Goal: Task Accomplishment & Management: Complete application form

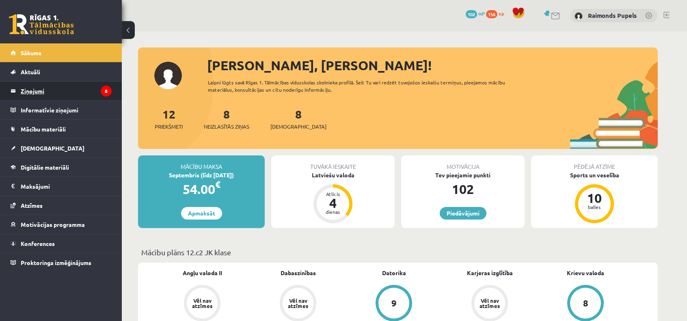
click at [40, 91] on legend "Ziņojumi 8" at bounding box center [66, 91] width 91 height 19
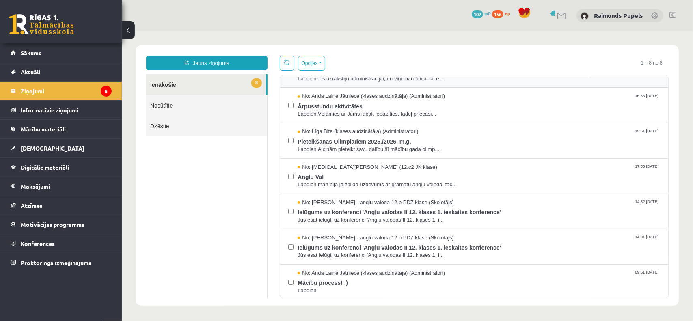
scroll to position [61, 0]
click at [354, 286] on span "Labdien!" at bounding box center [478, 290] width 363 height 8
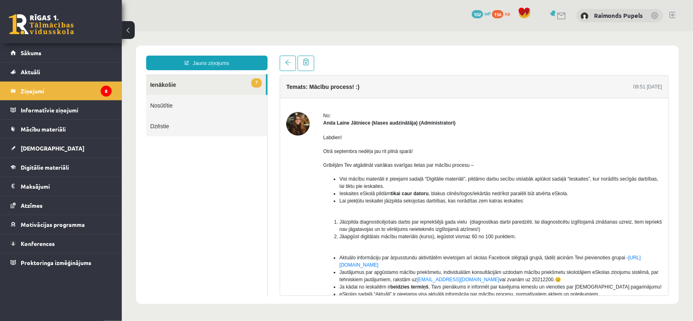
scroll to position [0, 0]
click at [259, 212] on ul "7 Ienākošie Nosūtītie Dzēstie" at bounding box center [206, 185] width 121 height 222
click at [188, 85] on link "7 Ienākošie" at bounding box center [206, 84] width 120 height 21
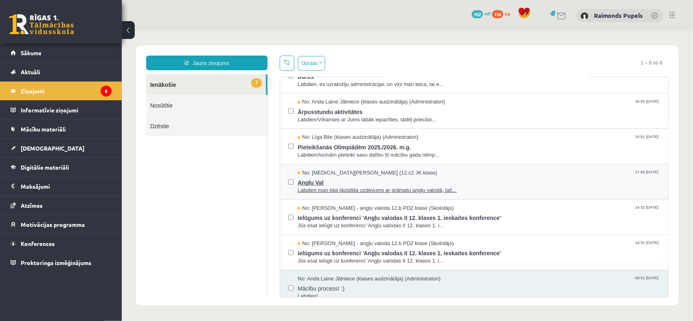
scroll to position [61, 0]
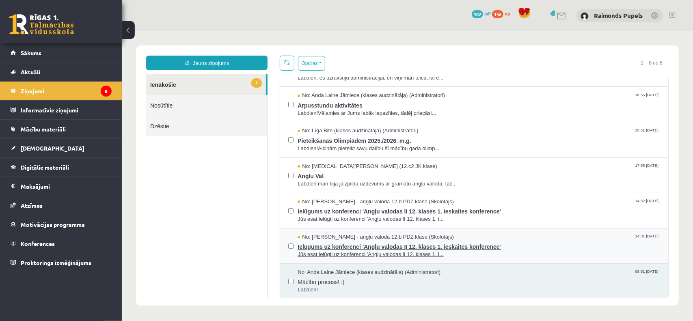
click at [373, 236] on span "No: [PERSON_NAME] - angļu valoda 12.b PDZ klase (Skolotājs)" at bounding box center [375, 237] width 156 height 8
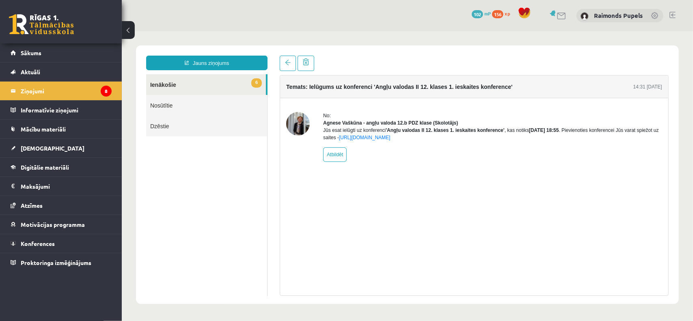
scroll to position [0, 0]
click at [452, 225] on div "Temats: Ielūgums uz konferenci 'Angļu valodas II 12. klases 1. ieskaites konfer…" at bounding box center [474, 185] width 389 height 221
click at [219, 88] on link "6 Ienākošie" at bounding box center [206, 84] width 120 height 21
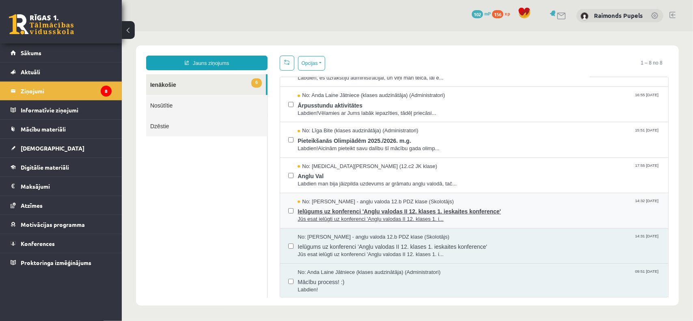
click at [374, 201] on span "No: [PERSON_NAME] - angļu valoda 12.b PDZ klase (Skolotājs)" at bounding box center [375, 202] width 156 height 8
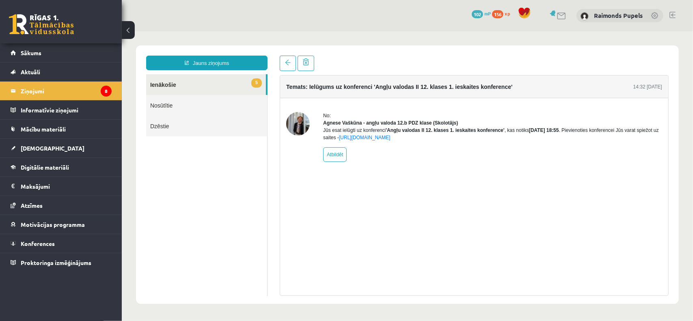
click at [230, 89] on link "5 Ienākošie" at bounding box center [206, 84] width 120 height 21
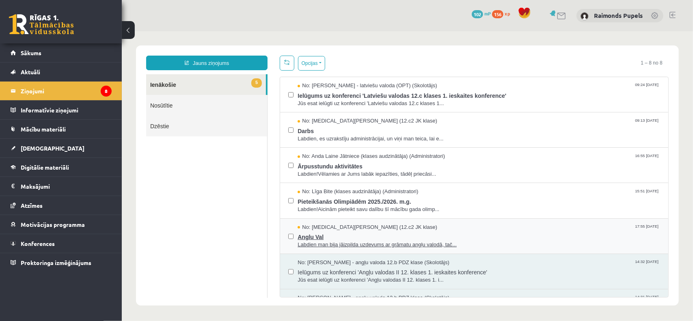
click at [347, 232] on span "Anglu Val" at bounding box center [478, 236] width 363 height 10
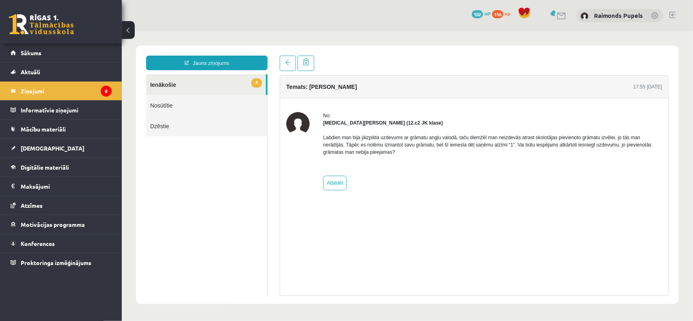
click at [233, 83] on link "4 Ienākošie" at bounding box center [206, 84] width 120 height 21
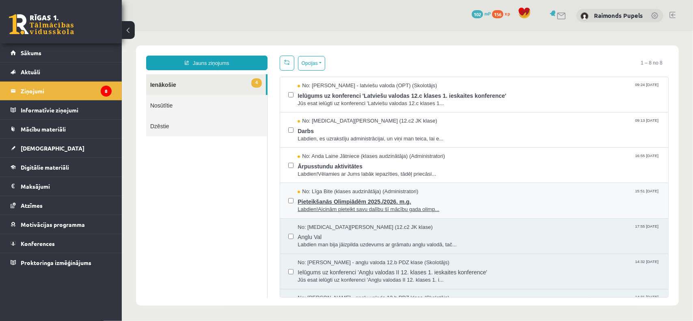
click at [360, 193] on span "No: Līga Bite (klases audzinātāja) (Administratori)" at bounding box center [357, 192] width 121 height 8
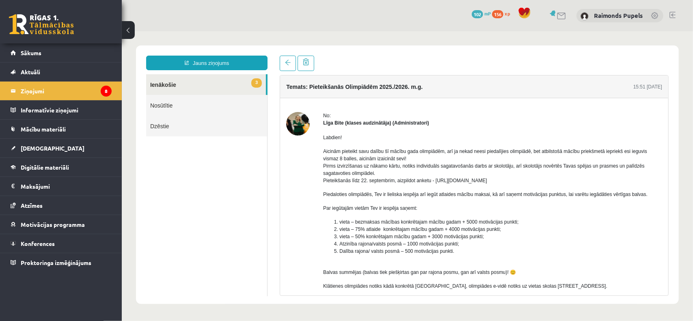
click at [199, 84] on link "3 Ienākošie" at bounding box center [206, 84] width 120 height 21
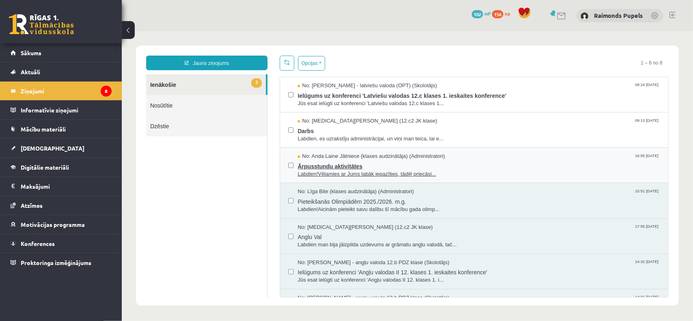
click at [340, 153] on span "No: Anda Laine Jātniece (klases audzinātāja) (Administratori)" at bounding box center [370, 156] width 147 height 8
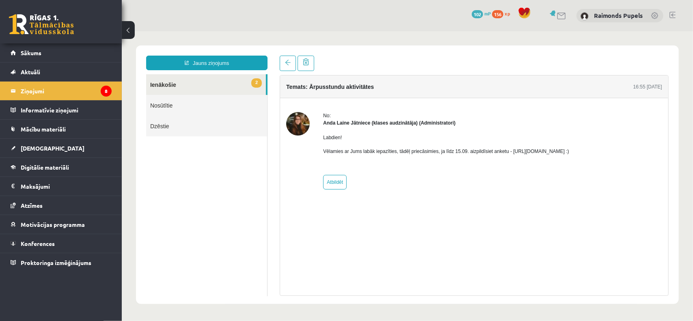
click at [176, 82] on link "2 Ienākošie" at bounding box center [206, 84] width 120 height 21
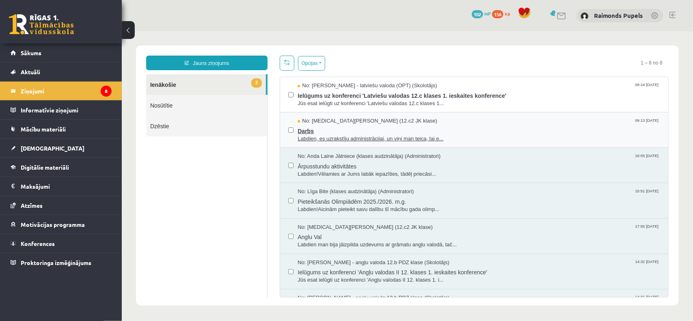
click at [342, 126] on span "Darbs" at bounding box center [478, 130] width 363 height 10
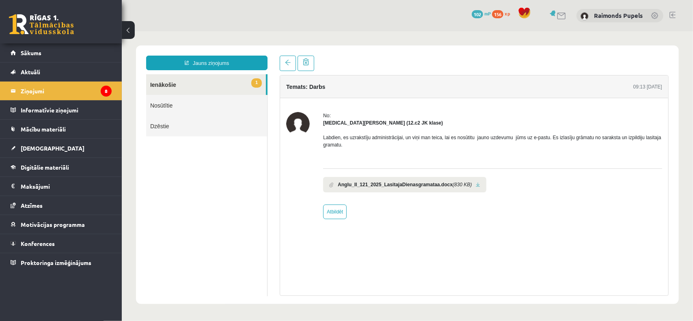
click at [208, 84] on link "1 Ienākošie" at bounding box center [206, 84] width 120 height 21
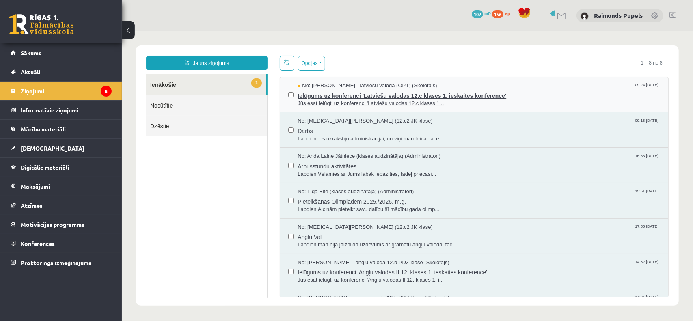
click at [354, 97] on span "Ielūgums uz konferenci 'Latviešu valodas 12.c klases 1. ieskaites konference'" at bounding box center [478, 94] width 363 height 10
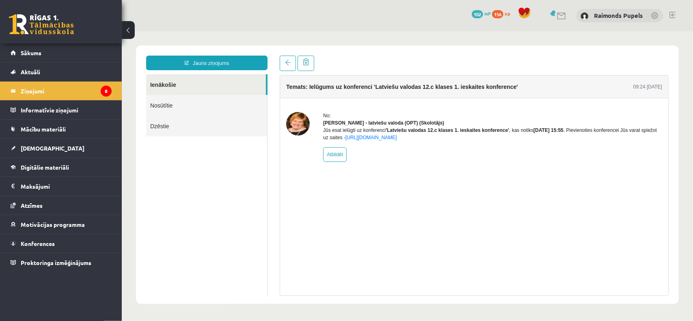
drag, startPoint x: 472, startPoint y: 140, endPoint x: 526, endPoint y: 141, distance: 54.4
click at [526, 141] on div "Jūs esat ielūgti uz konferenci 'Latviešu valodas 12.c klases 1. ieskaites konfe…" at bounding box center [492, 133] width 339 height 15
click at [527, 141] on div "Jūs esat ielūgti uz konferenci 'Latviešu valodas 12.c klases 1. ieskaites konfe…" at bounding box center [492, 133] width 339 height 15
drag, startPoint x: 541, startPoint y: 137, endPoint x: 556, endPoint y: 137, distance: 15.5
click at [556, 133] on b "[DATE] 15:55" at bounding box center [548, 130] width 30 height 6
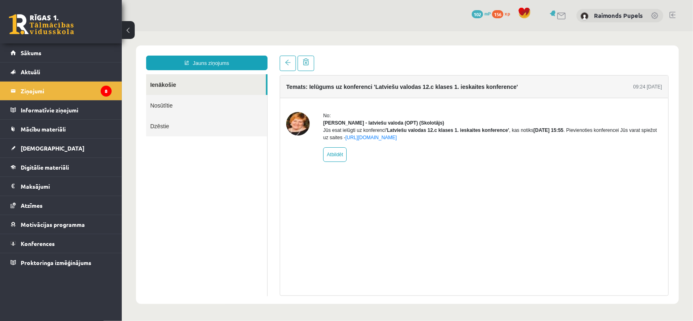
click at [555, 141] on div "Jūs esat ielūgti uz konferenci 'Latviešu valodas 12.c klases 1. ieskaites konfe…" at bounding box center [492, 133] width 339 height 15
click at [191, 85] on link "Ienākošie" at bounding box center [206, 84] width 120 height 21
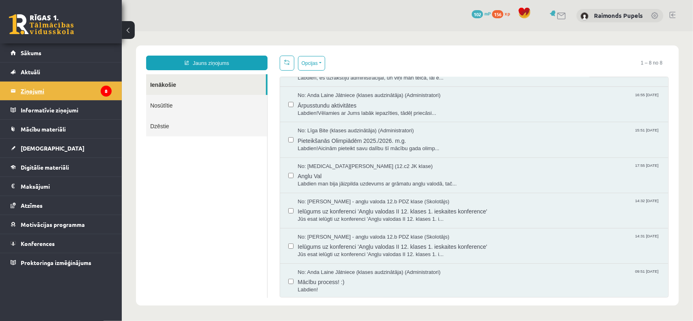
click at [59, 89] on legend "Ziņojumi 8" at bounding box center [66, 91] width 91 height 19
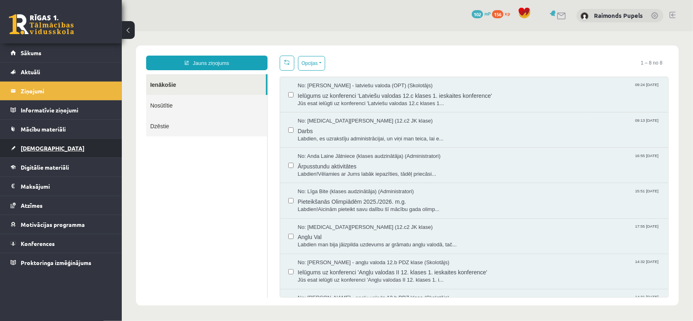
click at [37, 146] on span "[DEMOGRAPHIC_DATA]" at bounding box center [53, 148] width 64 height 7
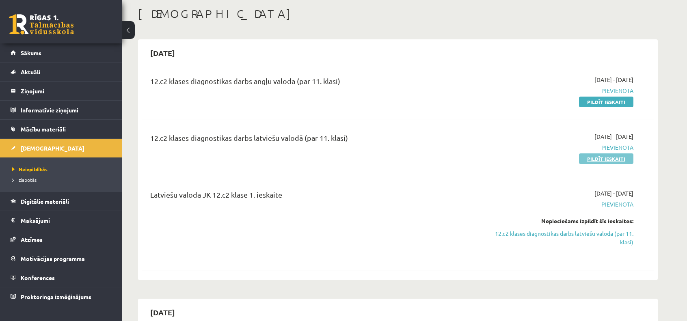
click at [611, 158] on link "Pildīt ieskaiti" at bounding box center [606, 159] width 54 height 11
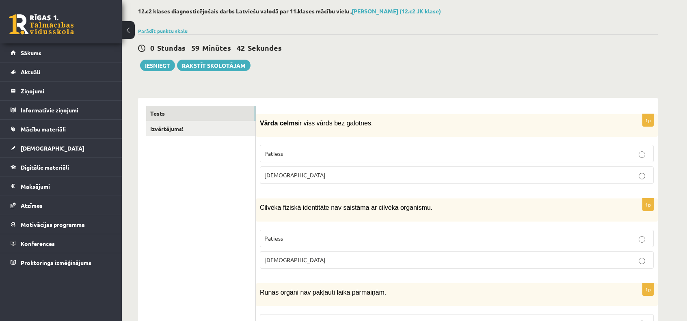
scroll to position [41, 0]
click at [238, 126] on link "Izvērtējums!" at bounding box center [200, 128] width 109 height 15
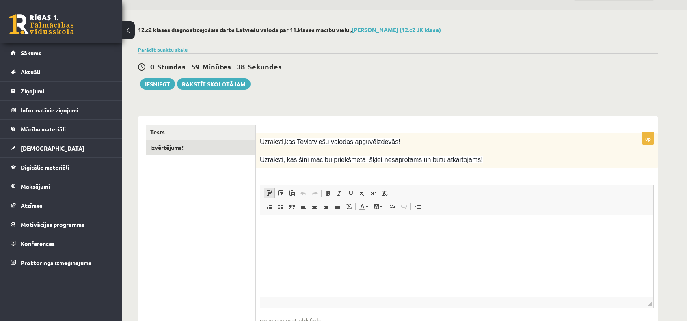
scroll to position [76, 0]
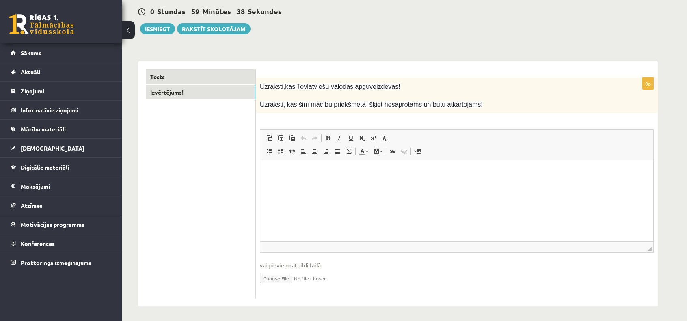
click at [210, 78] on link "Tests" at bounding box center [200, 76] width 109 height 15
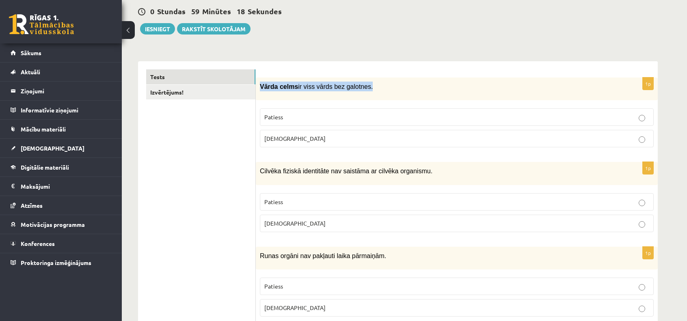
drag, startPoint x: 261, startPoint y: 86, endPoint x: 358, endPoint y: 90, distance: 96.8
click at [358, 90] on p "Vārda celms ir viss vārds bez galotnes." at bounding box center [436, 87] width 353 height 10
copy p "Vārda celms ir viss vārds bez galotnes"
click at [307, 98] on div "Vārda celms ir viss vārds bez galotnes." at bounding box center [457, 89] width 402 height 23
click at [298, 111] on label "Patiess" at bounding box center [457, 116] width 394 height 17
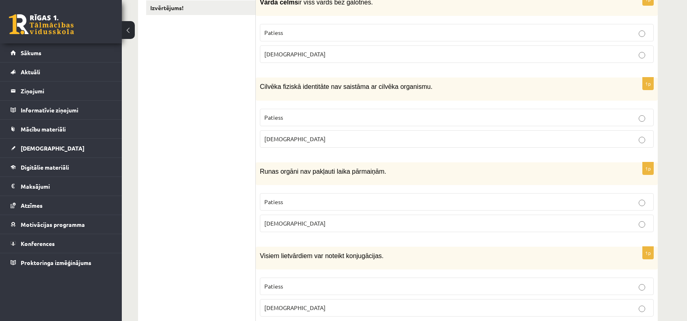
scroll to position [163, 0]
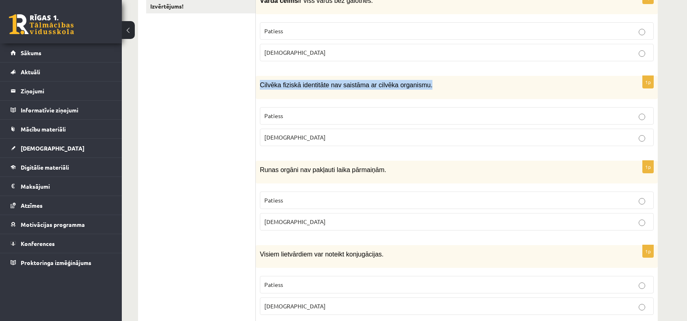
drag, startPoint x: 418, startPoint y: 84, endPoint x: 261, endPoint y: 81, distance: 157.6
click at [261, 81] on p "Cilvēka fiziskā identitāte nav saistāma ar cilvēka organismu." at bounding box center [436, 85] width 353 height 10
copy span "Cilvēka fiziskā identitāte nav saistāma ar cilvēka organismu."
click at [283, 136] on span "Aplams" at bounding box center [294, 137] width 61 height 7
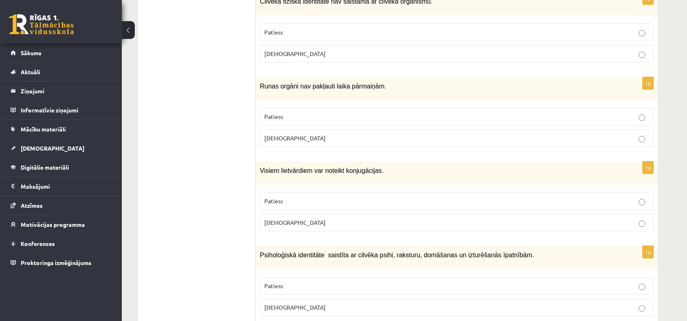
scroll to position [244, 0]
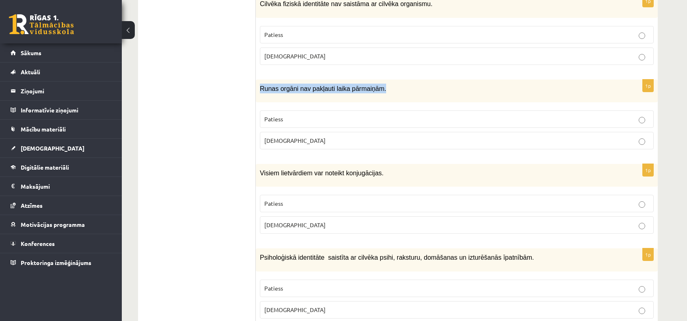
drag, startPoint x: 377, startPoint y: 85, endPoint x: 258, endPoint y: 88, distance: 119.1
click at [258, 88] on div "Runas orgāni nav pakļauti laika pārmaiņām." at bounding box center [457, 91] width 402 height 23
copy span "Runas orgāni nav pakļauti laika pārmaiņām."
click at [292, 137] on p "Aplams" at bounding box center [456, 141] width 385 height 9
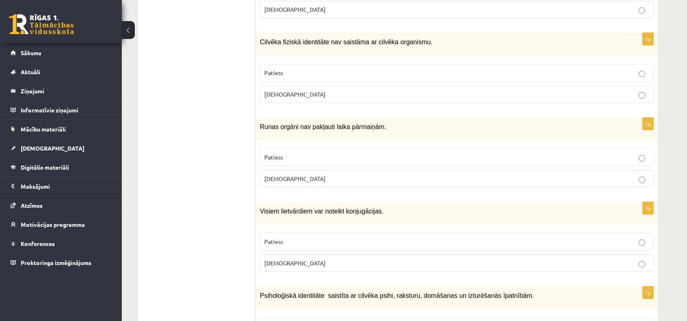
scroll to position [203, 0]
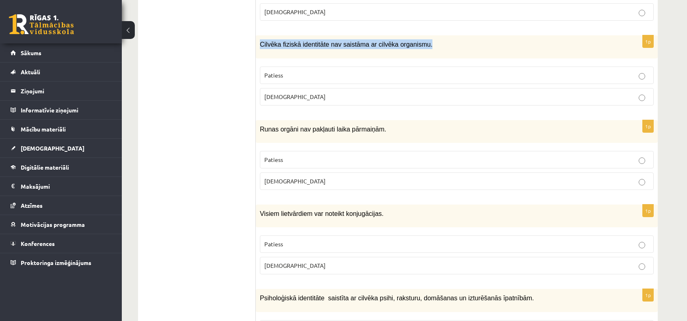
drag, startPoint x: 416, startPoint y: 45, endPoint x: 256, endPoint y: 50, distance: 159.3
click at [256, 50] on div "Cilvēka fiziskā identitāte nav saistāma ar cilvēka organismu." at bounding box center [457, 46] width 402 height 23
copy span "Cilvēka fiziskā identitāte nav saistāma ar cilvēka organismu."
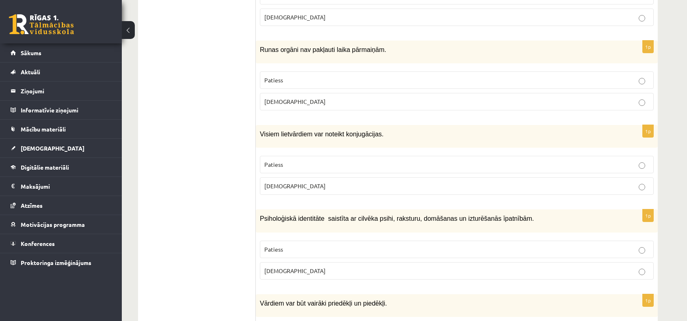
scroll to position [284, 0]
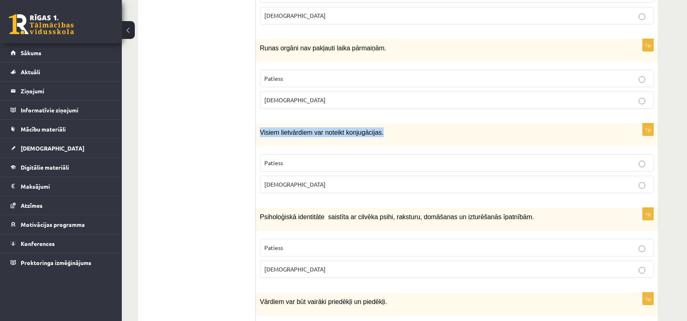
drag, startPoint x: 375, startPoint y: 128, endPoint x: 256, endPoint y: 132, distance: 118.7
click at [256, 132] on div "Visiem lietvārdiem var noteikt konjugācijas." at bounding box center [457, 135] width 402 height 23
copy span "Visiem lietvārdiem var noteikt konjugācijas."
click at [281, 184] on label "Aplams" at bounding box center [457, 184] width 394 height 17
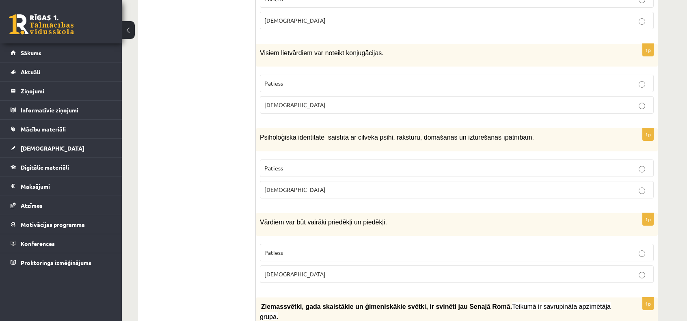
scroll to position [366, 0]
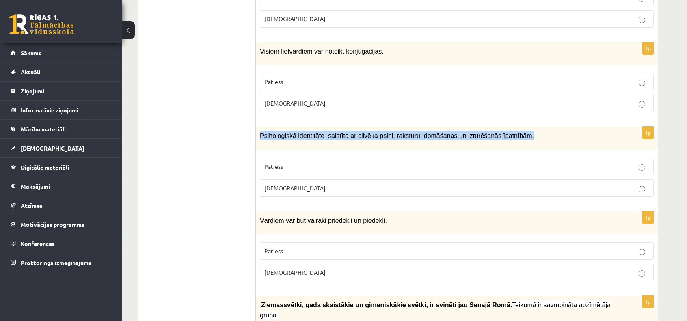
drag, startPoint x: 509, startPoint y: 126, endPoint x: 258, endPoint y: 135, distance: 251.2
click at [258, 135] on div "Psiholoģiskā identitāte saistīta ar cilvēka psihi, raksturu, domāšanas un iztur…" at bounding box center [457, 138] width 402 height 23
copy span "Psiholoģiskā identitāte saistīta ar cilvēka psihi, raksturu, domāšanas un iztur…"
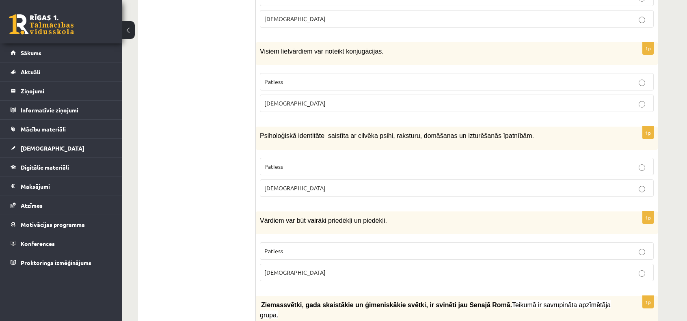
click at [277, 163] on p "Patiess" at bounding box center [456, 167] width 385 height 9
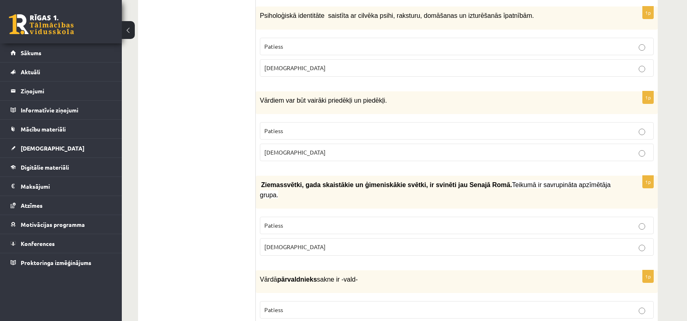
scroll to position [488, 0]
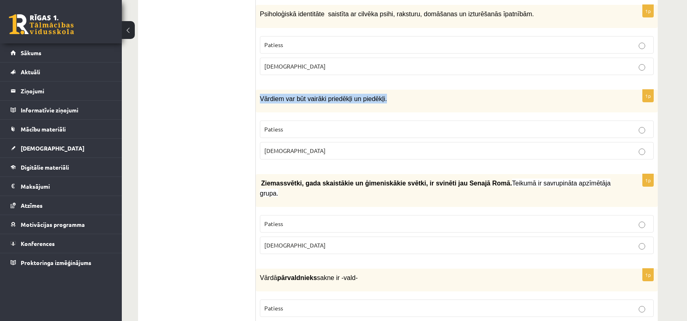
drag, startPoint x: 377, startPoint y: 91, endPoint x: 260, endPoint y: 94, distance: 117.0
click at [260, 94] on div "Vārdiem var būt vairāki priedēkļi un piedēkļi." at bounding box center [457, 101] width 402 height 23
copy span "Vārdiem var būt vairāki priedēkļi un piedēkļi."
click at [300, 125] on p "Patiess" at bounding box center [456, 129] width 385 height 9
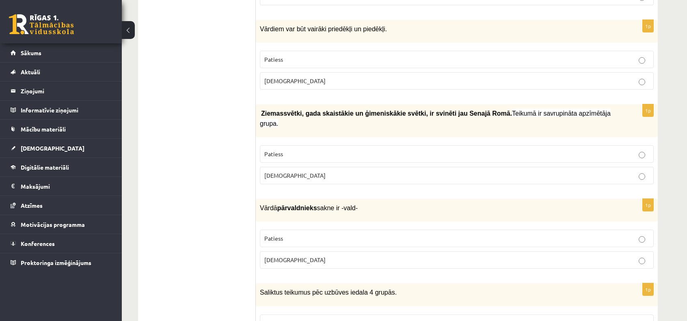
scroll to position [569, 0]
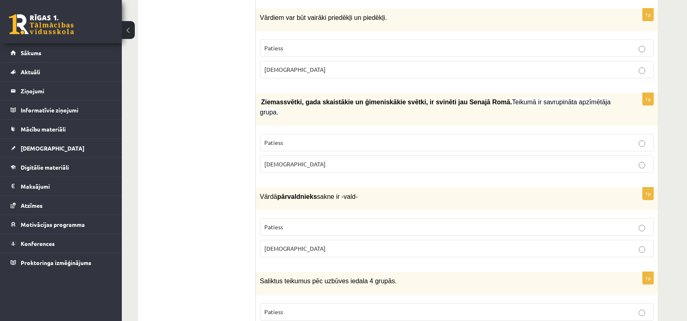
drag, startPoint x: 589, startPoint y: 93, endPoint x: 252, endPoint y: 94, distance: 337.2
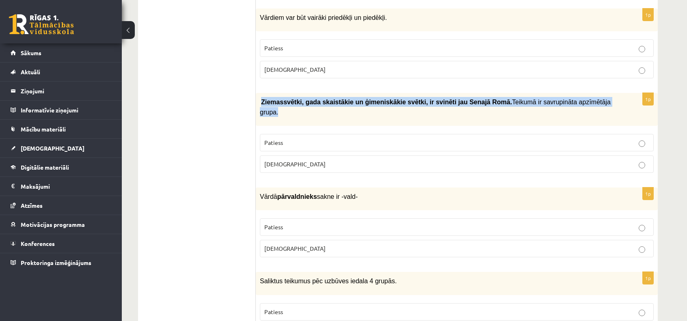
drag, startPoint x: 622, startPoint y: 100, endPoint x: 261, endPoint y: 98, distance: 360.8
click at [261, 98] on div "Ziemassvētki, gada skaistākie un ģimeniskākie svētki, ir svinēti jau Sena…" at bounding box center [457, 109] width 402 height 33
copy p "Ziemassvētki, gada skaistākie un ģimeniskākie svētki, ir svinēti jau Sena…"
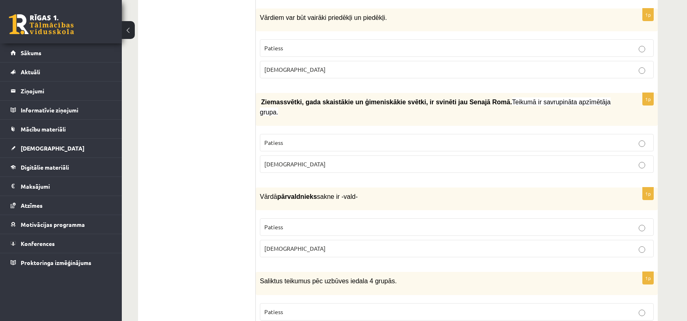
click at [315, 139] on p "Patiess" at bounding box center [456, 143] width 385 height 9
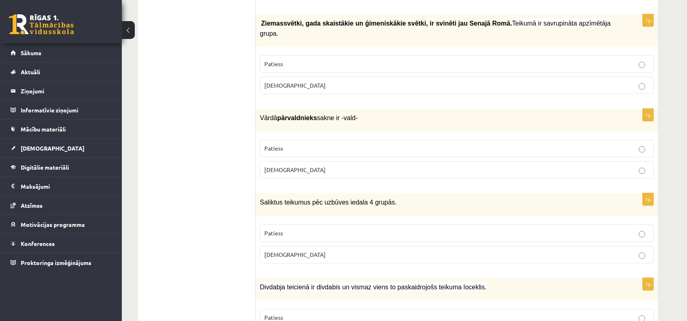
scroll to position [650, 0]
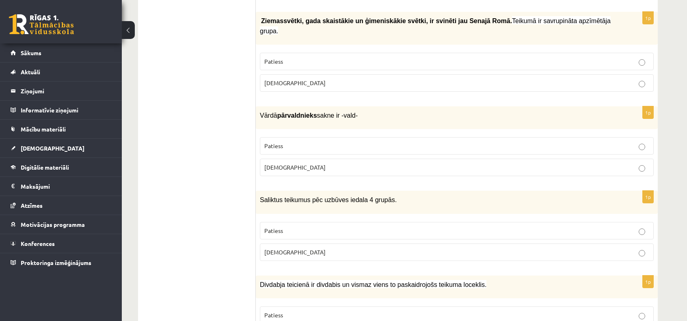
drag, startPoint x: 352, startPoint y: 95, endPoint x: 262, endPoint y: 91, distance: 90.3
click at [262, 111] on p "Vārdā pārvaldnieks sakne ir -vald-" at bounding box center [436, 116] width 353 height 10
copy span "Vārdā pārvaldnieks sakne ir -vald-"
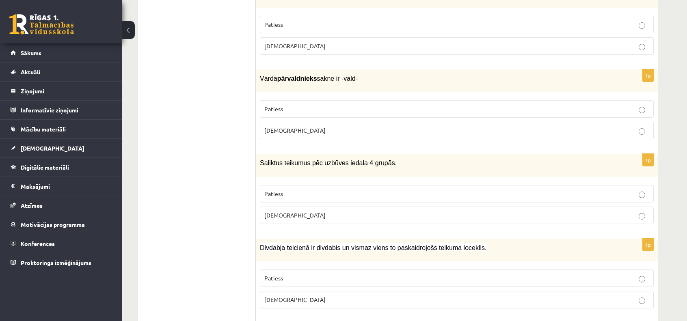
scroll to position [691, 0]
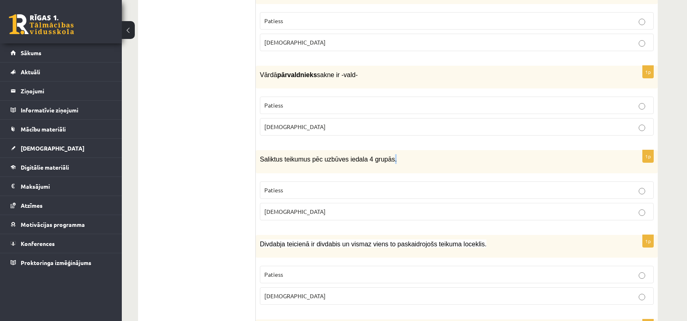
drag, startPoint x: 364, startPoint y: 134, endPoint x: 380, endPoint y: 137, distance: 16.4
click at [380, 154] on p "Saliktus teikumus pēc uzbūves iedala 4 grupās." at bounding box center [436, 159] width 353 height 10
click at [358, 182] on label "Patiess" at bounding box center [457, 190] width 394 height 17
click at [364, 182] on label "Patiess" at bounding box center [457, 190] width 394 height 17
drag, startPoint x: 352, startPoint y: 142, endPoint x: 254, endPoint y: 147, distance: 97.7
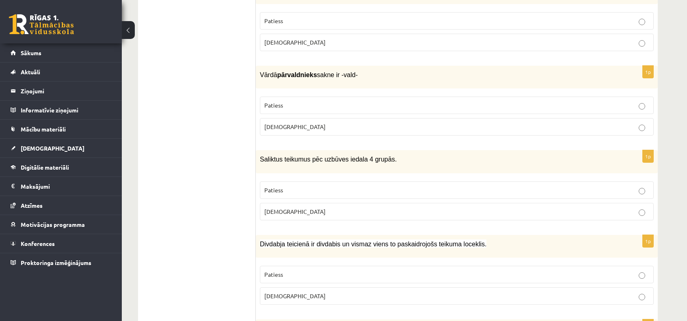
click at [256, 150] on div "Saliktus teikumus pēc uzbūves iedala 4 grupās." at bounding box center [457, 161] width 402 height 23
drag, startPoint x: 375, startPoint y: 142, endPoint x: 394, endPoint y: 141, distance: 19.5
click at [359, 154] on p "Saliktus teikumus pēc uzbūves iedala 4 grupās." at bounding box center [436, 159] width 353 height 10
drag, startPoint x: 404, startPoint y: 141, endPoint x: 260, endPoint y: 141, distance: 144.2
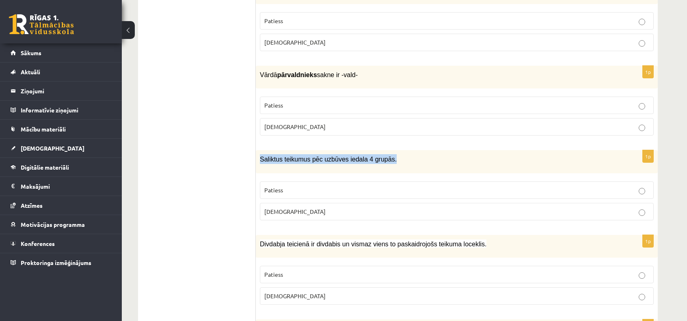
click at [260, 154] on p "Saliktus teikumus pēc uzbūves iedala 4 grupās." at bounding box center [436, 159] width 353 height 10
copy span "Saliktus teikumus pēc uzbūves iedala 4 grupās."
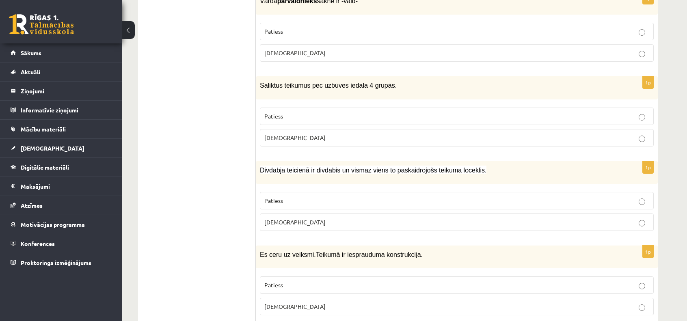
scroll to position [772, 0]
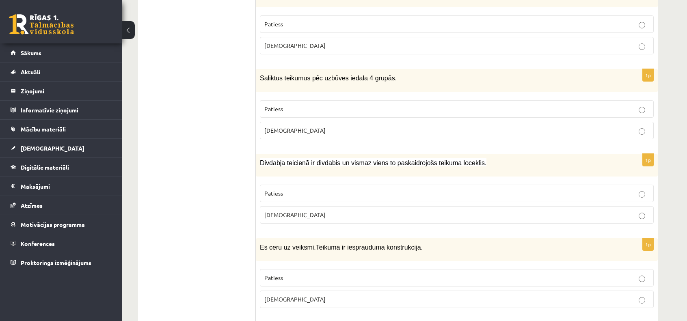
click at [295, 189] on p "Patiess" at bounding box center [456, 193] width 385 height 9
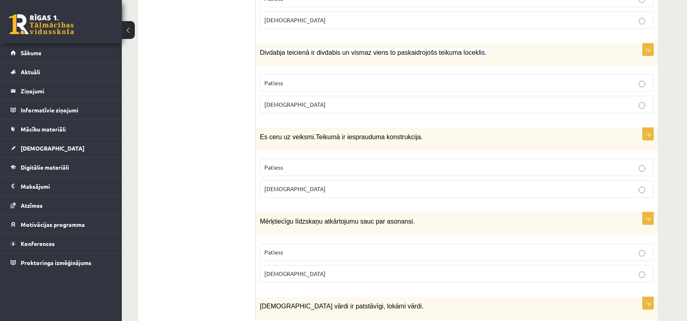
scroll to position [854, 0]
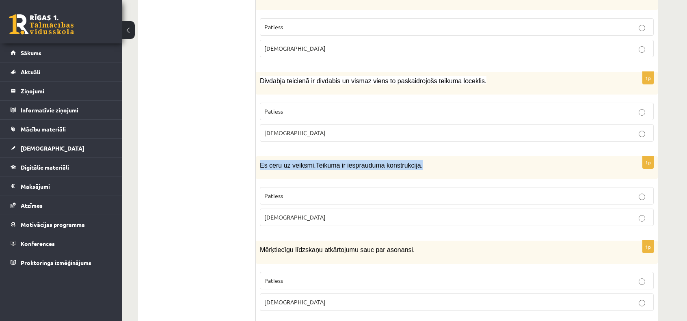
drag, startPoint x: 406, startPoint y: 142, endPoint x: 257, endPoint y: 146, distance: 149.6
click at [257, 156] on div "Es ceru uz veiksmi. Teikumā ir iesprauduma konstrukcija." at bounding box center [457, 167] width 402 height 23
click at [360, 213] on p "Aplams" at bounding box center [456, 217] width 385 height 9
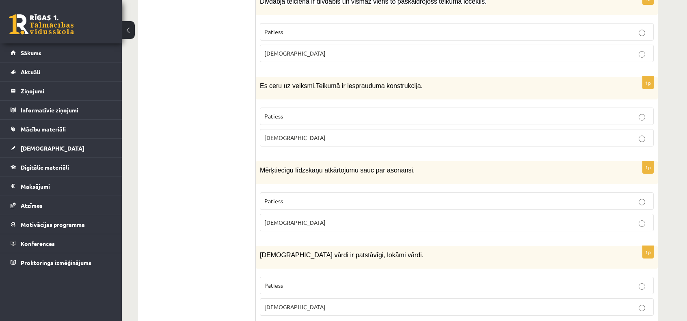
scroll to position [935, 0]
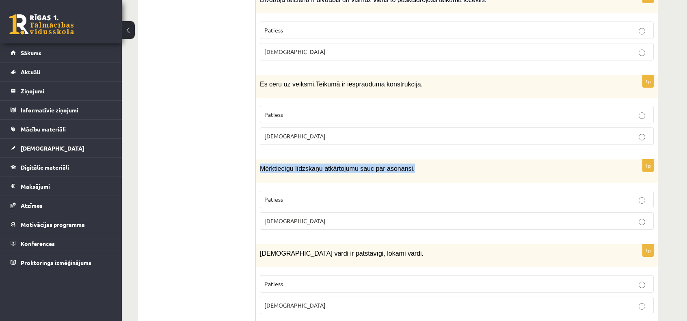
drag, startPoint x: 382, startPoint y: 145, endPoint x: 258, endPoint y: 145, distance: 123.9
click at [258, 160] on div "Mērķtiecīgu līdzskaņu atkārtojumu sauc par asonansi." at bounding box center [457, 171] width 402 height 23
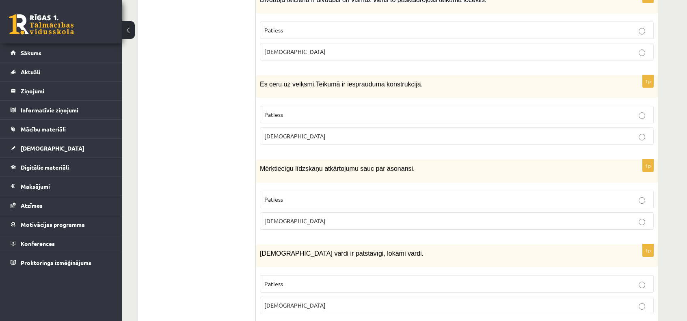
click at [442, 217] on p "Aplams" at bounding box center [456, 221] width 385 height 9
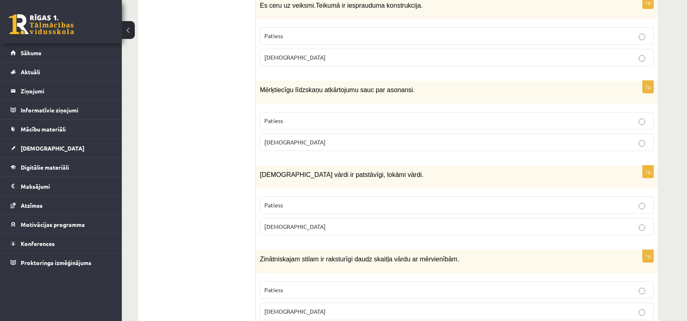
scroll to position [1016, 0]
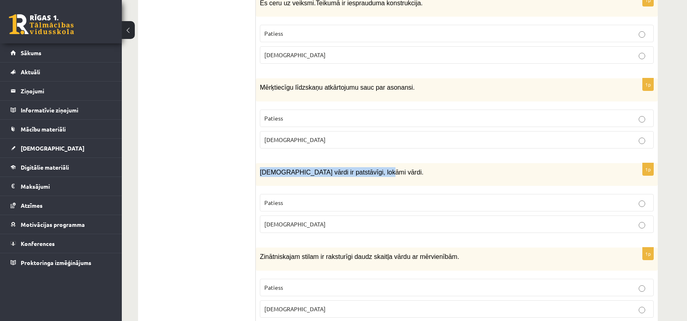
drag, startPoint x: 366, startPoint y: 143, endPoint x: 257, endPoint y: 143, distance: 109.7
click at [257, 163] on div "Apstākļa vārdi ir patstāvīgi, lokāmi vārdi." at bounding box center [457, 174] width 402 height 23
click at [356, 220] on p "Aplams" at bounding box center [456, 224] width 385 height 9
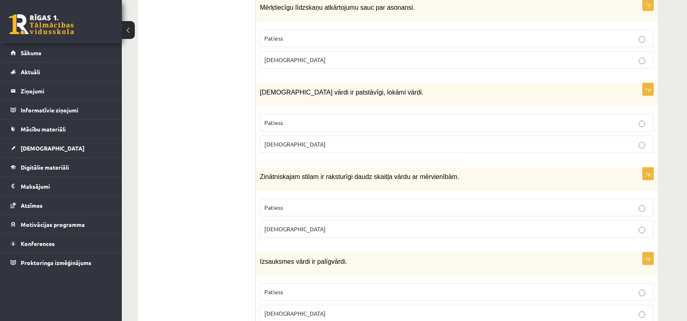
scroll to position [1098, 0]
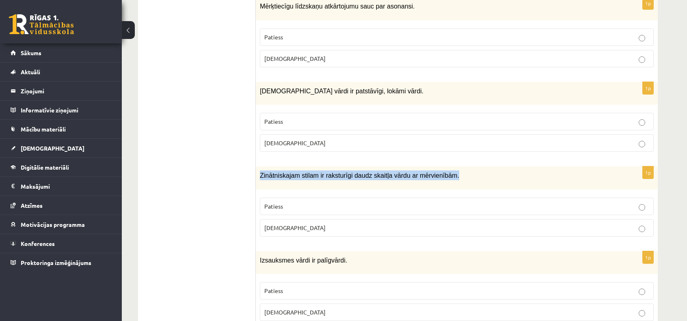
drag, startPoint x: 444, startPoint y: 147, endPoint x: 260, endPoint y: 153, distance: 184.9
click at [260, 167] on div "Zinātniskajam stilam ir raksturīgi daudz skaitļa vārdu ar mērvienībām." at bounding box center [457, 178] width 402 height 23
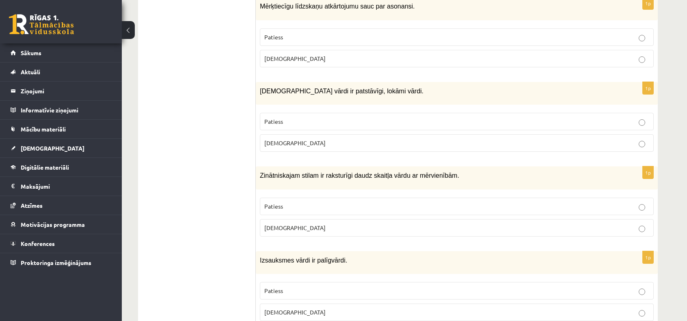
click at [336, 202] on p "Patiess" at bounding box center [456, 206] width 385 height 9
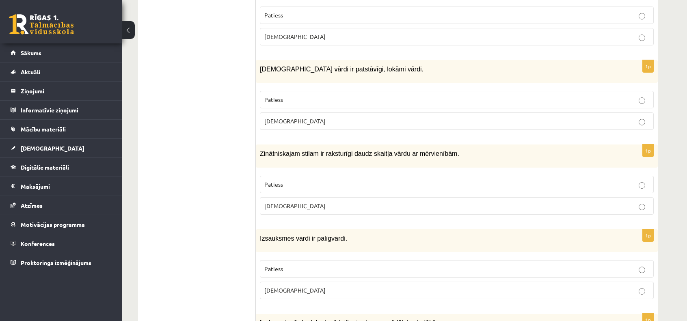
scroll to position [1179, 0]
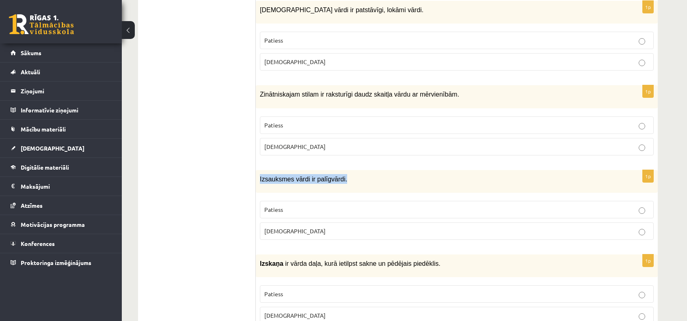
drag, startPoint x: 313, startPoint y: 147, endPoint x: 260, endPoint y: 151, distance: 53.0
click at [260, 176] on span "Izsauksmes vārdi ir palīgvārdi." at bounding box center [303, 179] width 87 height 7
click at [433, 210] on fieldset "Patiess Aplams" at bounding box center [457, 220] width 394 height 46
click at [361, 227] on p "Aplams" at bounding box center [456, 231] width 385 height 9
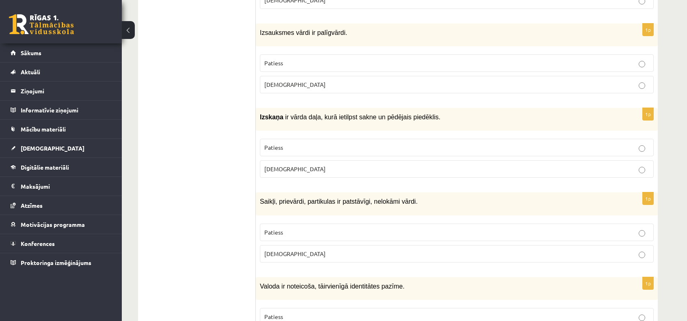
scroll to position [1382, 0]
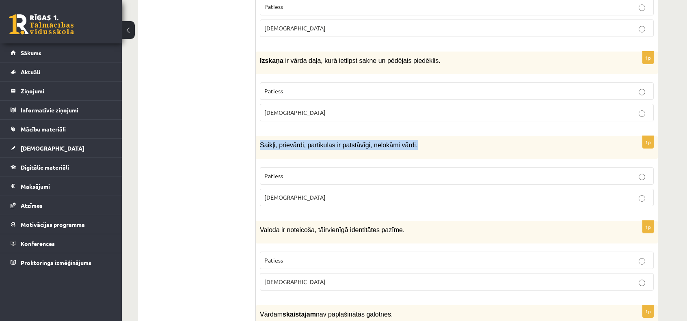
drag, startPoint x: 406, startPoint y: 111, endPoint x: 260, endPoint y: 115, distance: 145.9
click at [260, 140] on p "Saikļi, prievārdi, partikulas ir patstāvīgi, nelokāmi vārdi." at bounding box center [436, 145] width 353 height 10
click at [316, 193] on p "Aplams" at bounding box center [456, 197] width 385 height 9
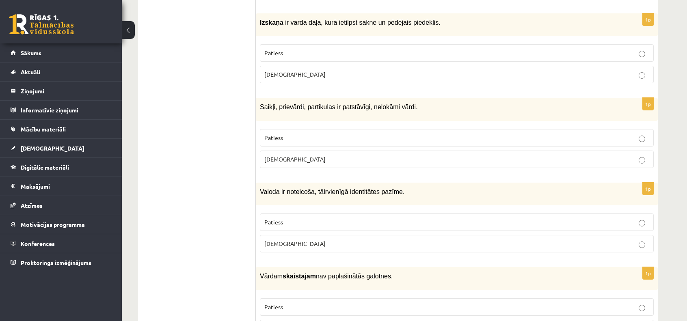
scroll to position [1423, 0]
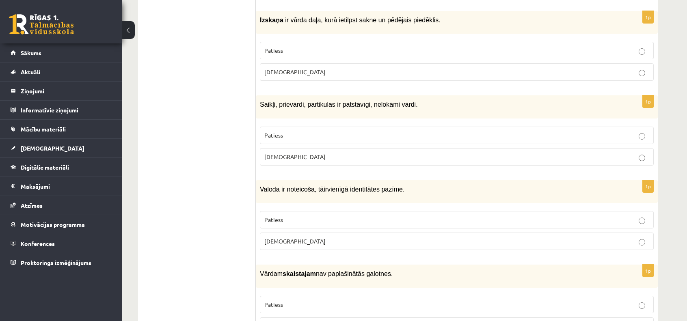
click at [422, 217] on fieldset "Patiess Aplams" at bounding box center [457, 230] width 394 height 46
click at [420, 233] on label "Aplams" at bounding box center [457, 241] width 394 height 17
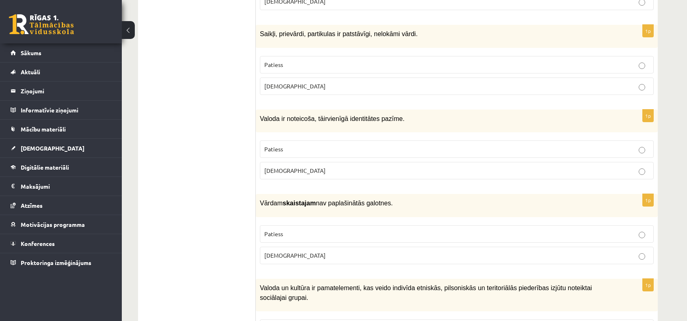
scroll to position [1504, 0]
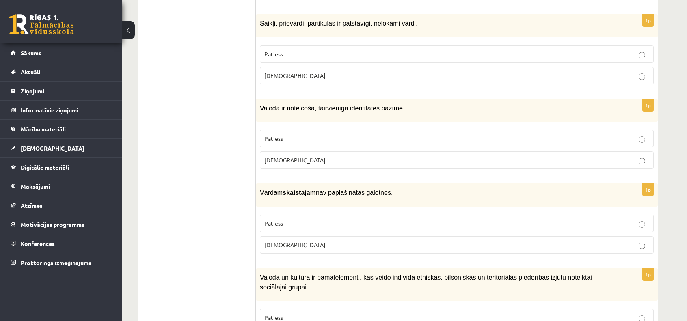
drag, startPoint x: 353, startPoint y: 156, endPoint x: 258, endPoint y: 163, distance: 96.2
click at [258, 184] on div "Vārdam skaistajam nav paplašinātās galotnes." at bounding box center [457, 195] width 402 height 23
click at [332, 215] on label "Patiess" at bounding box center [457, 223] width 394 height 17
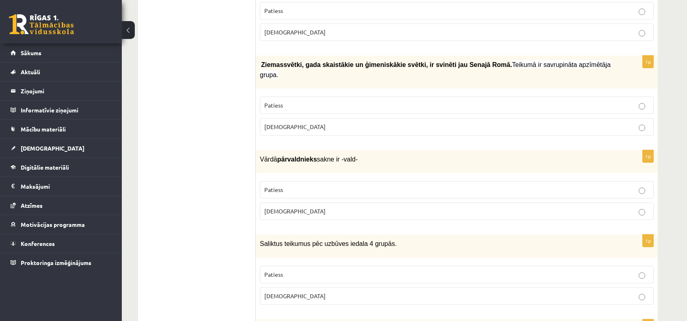
scroll to position [610, 0]
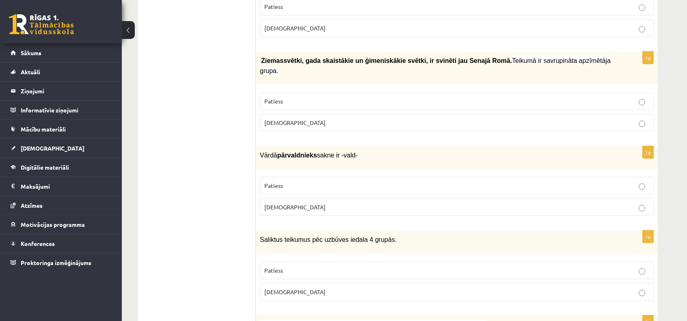
click at [297, 182] on p "Patiess" at bounding box center [456, 186] width 385 height 9
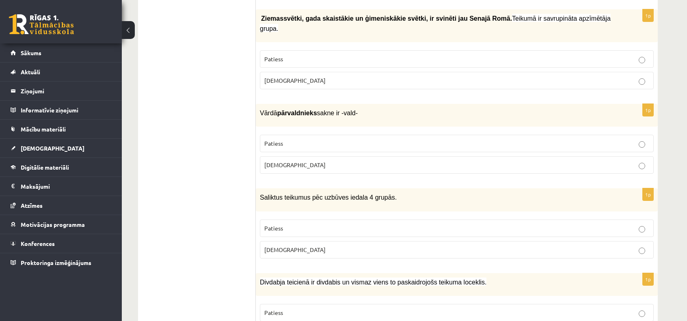
scroll to position [651, 0]
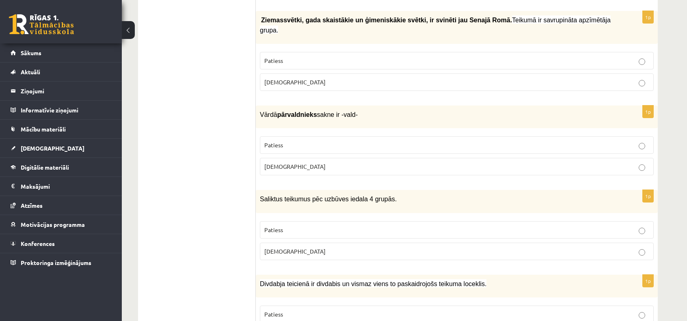
click at [372, 154] on fieldset "Patiess Aplams" at bounding box center [457, 155] width 394 height 46
click at [372, 163] on p "Aplams" at bounding box center [456, 167] width 385 height 9
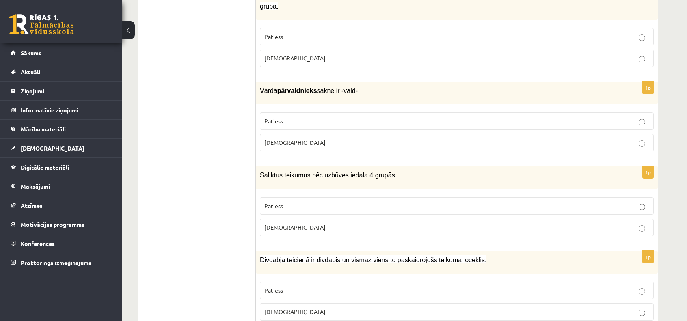
scroll to position [610, 0]
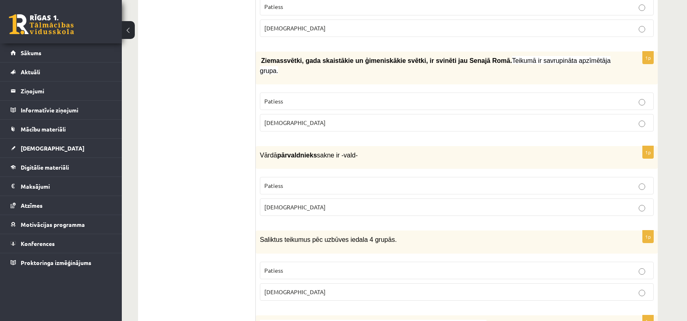
click at [379, 182] on p "Patiess" at bounding box center [456, 186] width 385 height 9
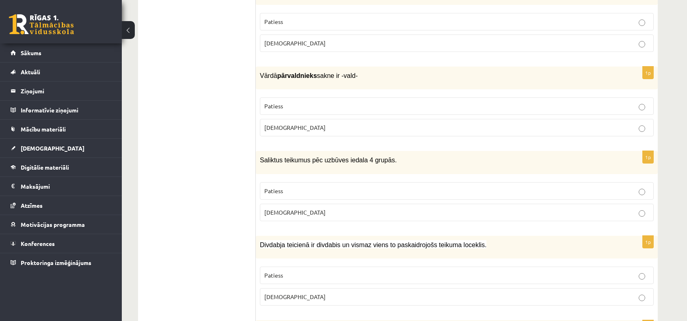
scroll to position [691, 0]
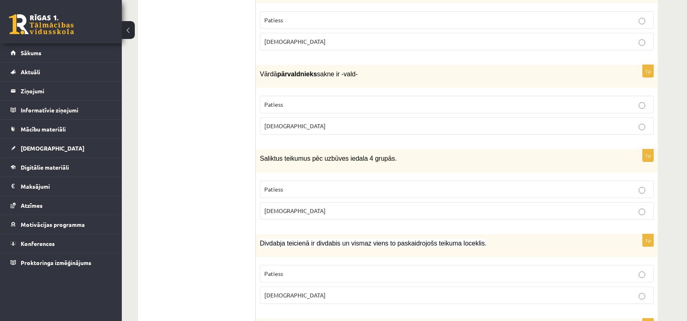
click at [381, 202] on label "Aplams" at bounding box center [457, 210] width 394 height 17
click at [372, 207] on p "Aplams" at bounding box center [456, 211] width 385 height 9
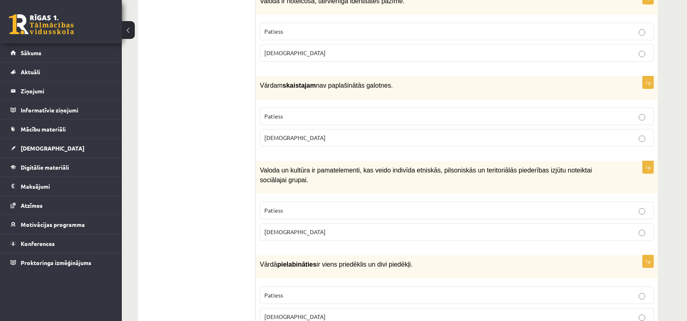
scroll to position [1626, 0]
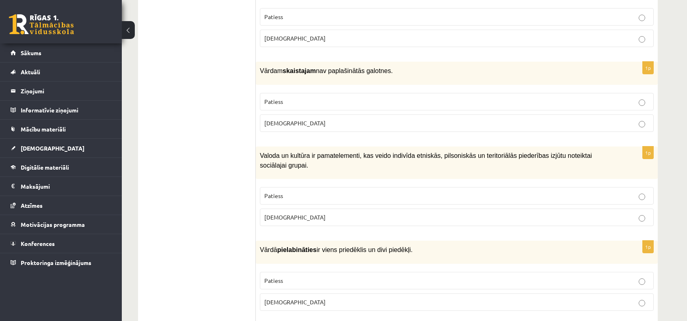
click at [497, 187] on label "Patiess" at bounding box center [457, 195] width 394 height 17
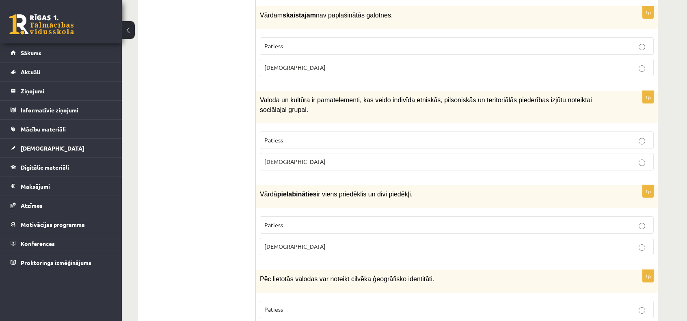
scroll to position [1707, 0]
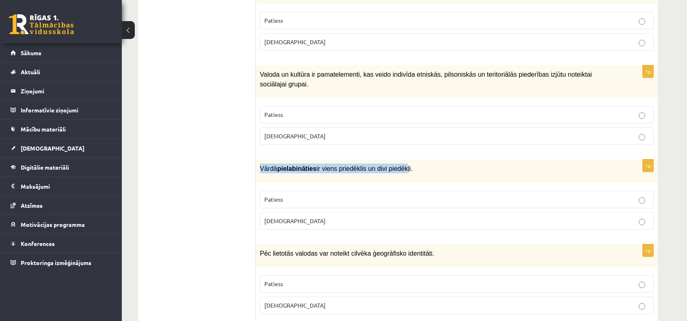
drag, startPoint x: 388, startPoint y: 122, endPoint x: 258, endPoint y: 123, distance: 130.4
click at [258, 160] on div "Vārdā pielabināties ir viens priedēklis un divi piedēkļi." at bounding box center [457, 171] width 402 height 23
click at [437, 164] on p "Vārdā pielabināties ir viens priedēklis un divi piedēkļi." at bounding box center [436, 169] width 353 height 10
drag, startPoint x: 409, startPoint y: 119, endPoint x: 258, endPoint y: 123, distance: 151.6
click at [258, 160] on div "Vārdā pielabināties ir viens priedēklis un divi piedēkļi." at bounding box center [457, 171] width 402 height 23
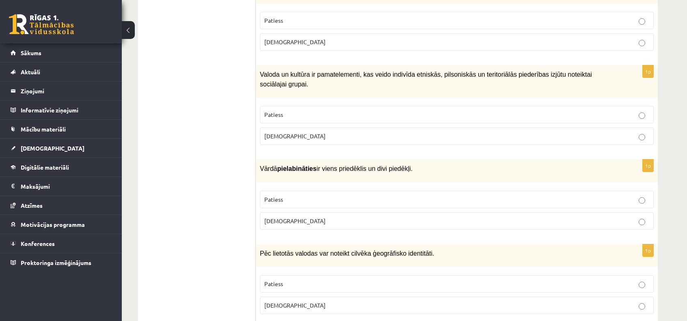
click at [344, 191] on label "Patiess" at bounding box center [457, 199] width 394 height 17
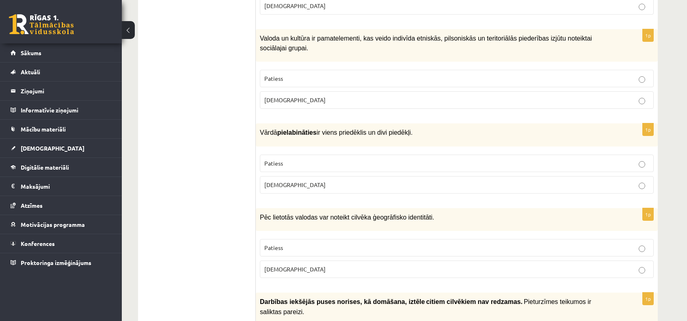
scroll to position [1748, 0]
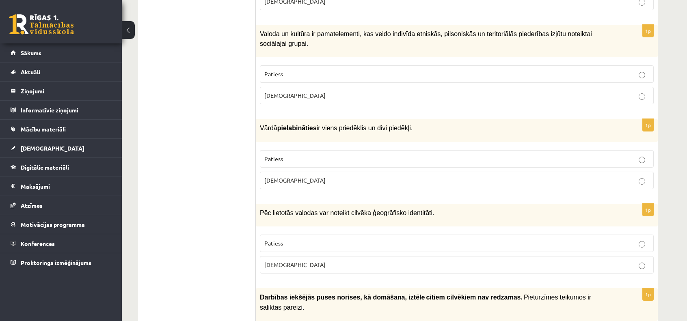
click at [348, 239] on p "Patiess" at bounding box center [456, 243] width 385 height 9
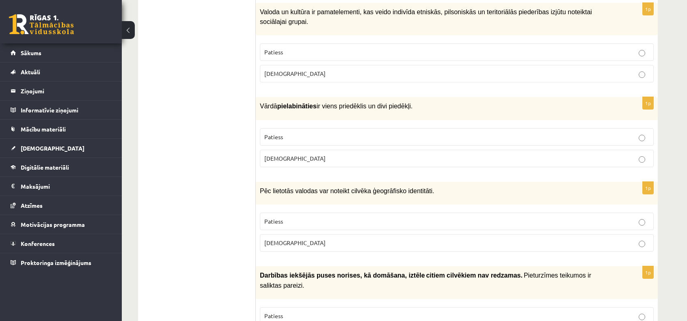
scroll to position [1829, 0]
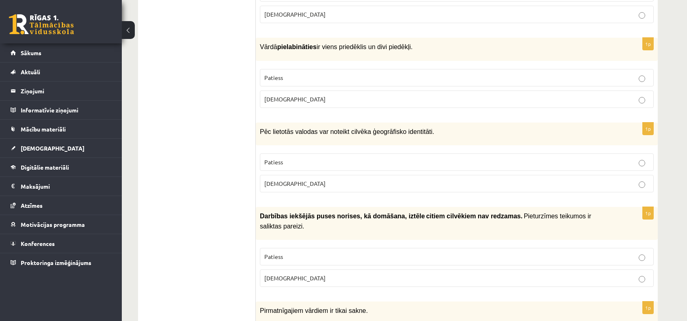
click at [287, 270] on label "Aplams" at bounding box center [457, 278] width 394 height 17
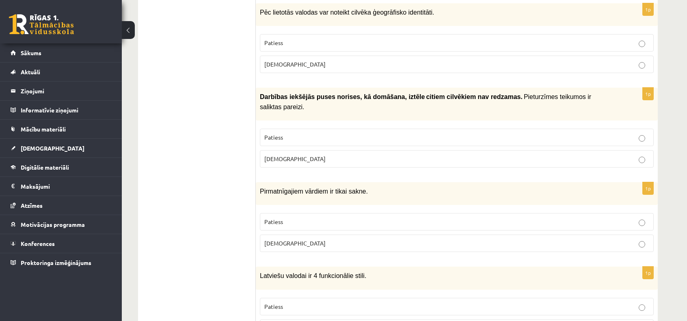
scroll to position [1951, 0]
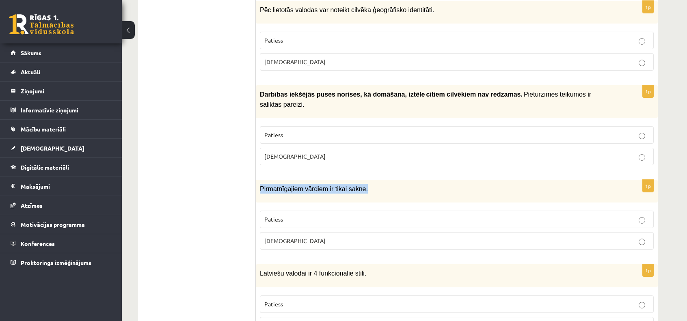
drag, startPoint x: 353, startPoint y: 125, endPoint x: 256, endPoint y: 130, distance: 96.8
click at [256, 180] on div "Pirmatnīgajiem vārdiem ir tikai sakne." at bounding box center [457, 191] width 402 height 23
click at [308, 215] on p "Patiess" at bounding box center [456, 219] width 385 height 9
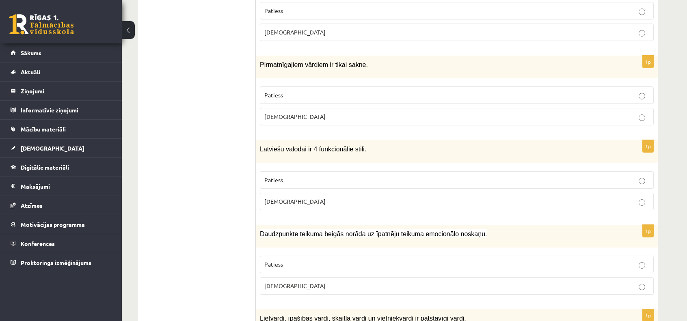
scroll to position [2073, 0]
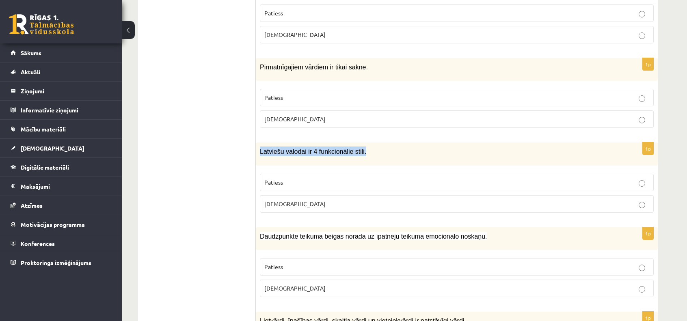
drag, startPoint x: 338, startPoint y: 89, endPoint x: 258, endPoint y: 93, distance: 79.7
click at [258, 143] on div "Latviešu valodai ir 4 funkcionālie stili." at bounding box center [457, 154] width 402 height 23
click at [323, 170] on fieldset "Patiess Aplams" at bounding box center [457, 193] width 394 height 46
click at [329, 178] on p "Patiess" at bounding box center [456, 182] width 385 height 9
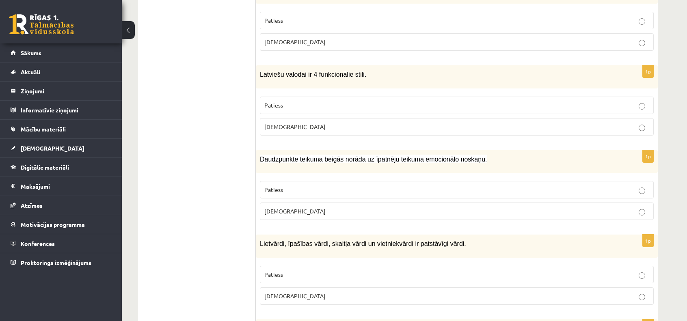
scroll to position [2154, 0]
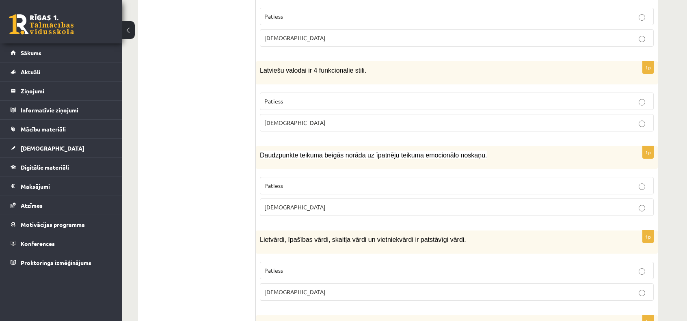
click at [401, 203] on p "Aplams" at bounding box center [456, 207] width 385 height 9
drag, startPoint x: 479, startPoint y: 91, endPoint x: 258, endPoint y: 89, distance: 221.8
click at [258, 146] on div "Daudzpunkte teikuma beigās norāda uz īpatnēju teikuma emocionālo noskaņu." at bounding box center [457, 157] width 402 height 23
click at [328, 177] on label "Patiess" at bounding box center [457, 185] width 394 height 17
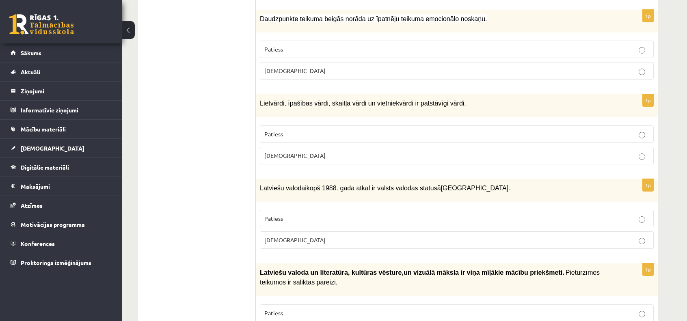
scroll to position [2235, 0]
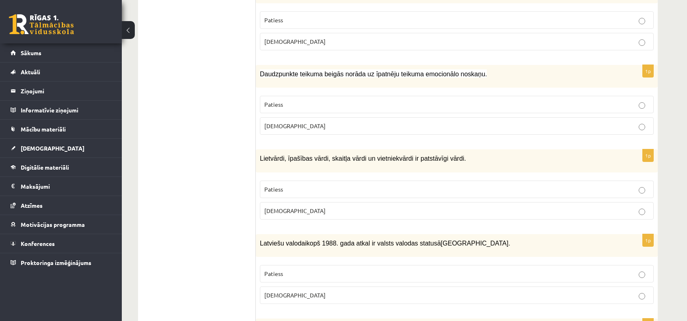
click at [364, 185] on p "Patiess" at bounding box center [456, 189] width 385 height 9
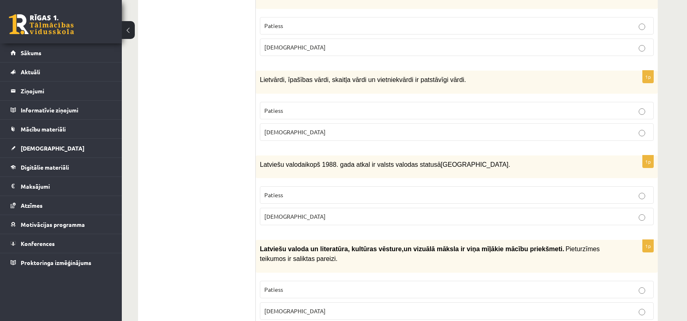
scroll to position [2316, 0]
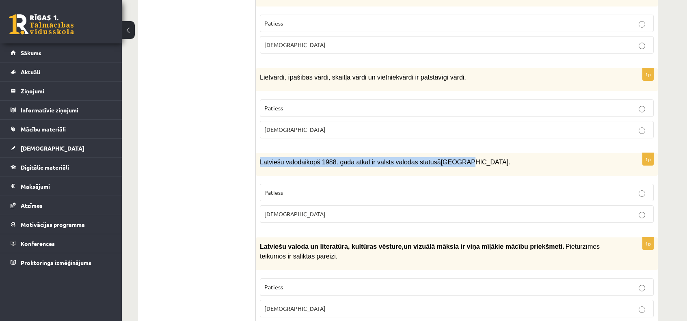
drag, startPoint x: 475, startPoint y: 90, endPoint x: 257, endPoint y: 103, distance: 218.2
click at [257, 153] on div "Latviešu valoda i kopš 1988. gada atkal ir valsts valodas statusā Latvijā." at bounding box center [457, 164] width 402 height 23
click at [352, 189] on p "Patiess" at bounding box center [456, 193] width 385 height 9
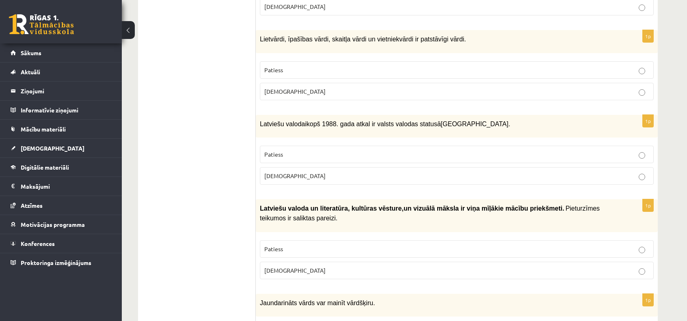
scroll to position [2357, 0]
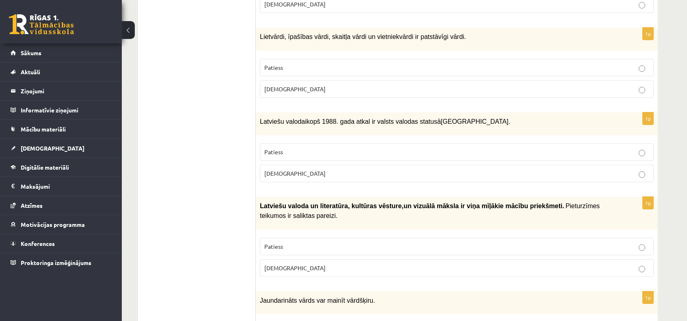
click at [401, 260] on label "Aplams" at bounding box center [457, 268] width 394 height 17
drag, startPoint x: 387, startPoint y: 180, endPoint x: 386, endPoint y: 187, distance: 6.9
click at [387, 243] on p "Patiess" at bounding box center [456, 247] width 385 height 9
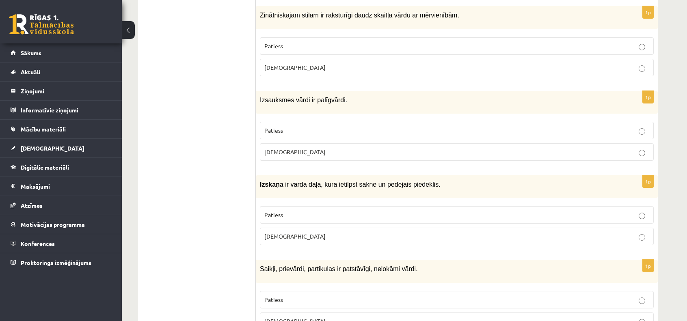
scroll to position [1260, 0]
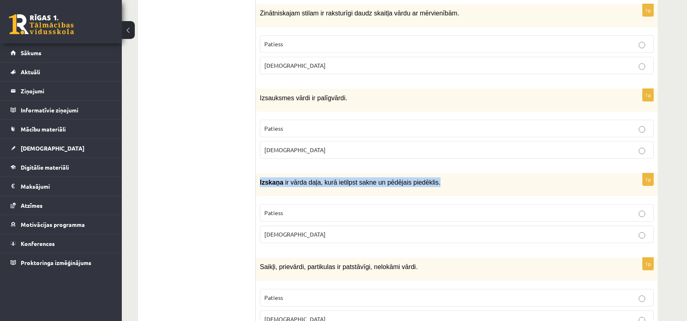
drag, startPoint x: 411, startPoint y: 150, endPoint x: 257, endPoint y: 152, distance: 154.0
click at [257, 173] on div "Izskaņa ir vārda daļa, kurā ietilpst sakne un pēdējais piedēklis." at bounding box center [457, 184] width 402 height 23
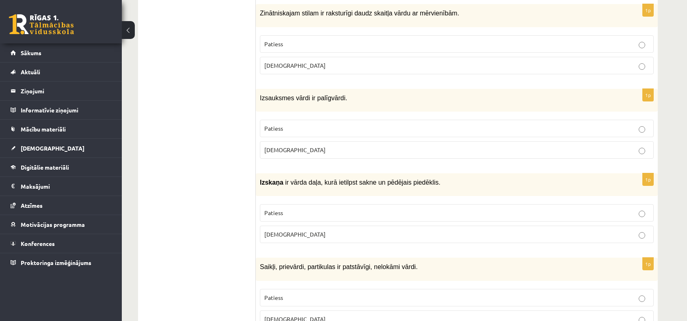
click at [313, 230] on p "Aplams" at bounding box center [456, 234] width 385 height 9
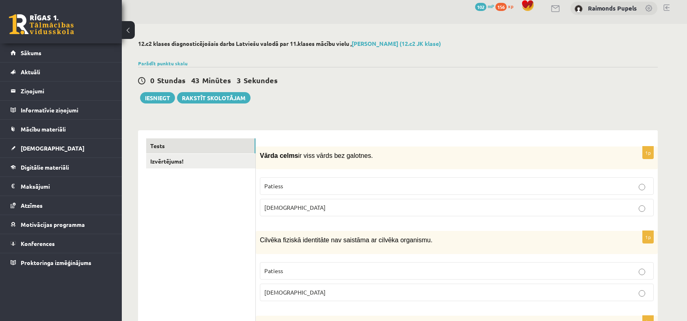
scroll to position [0, 0]
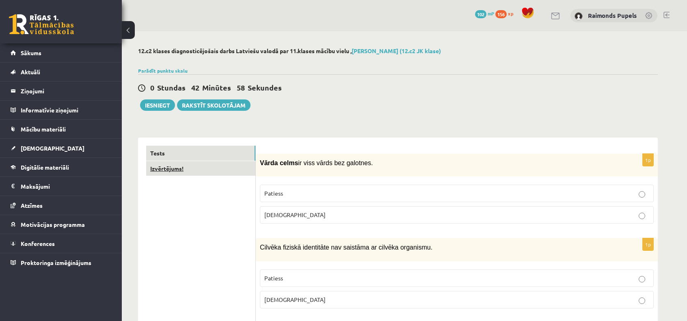
click at [189, 168] on link "Izvērtējums!" at bounding box center [200, 168] width 109 height 15
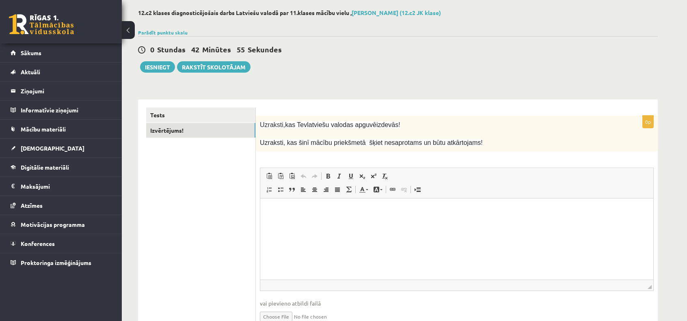
scroll to position [41, 0]
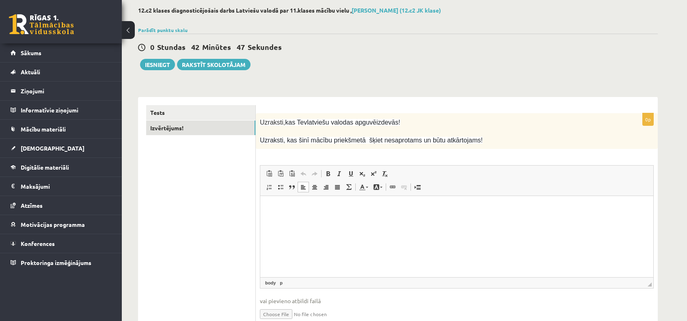
click at [280, 200] on html at bounding box center [456, 208] width 393 height 25
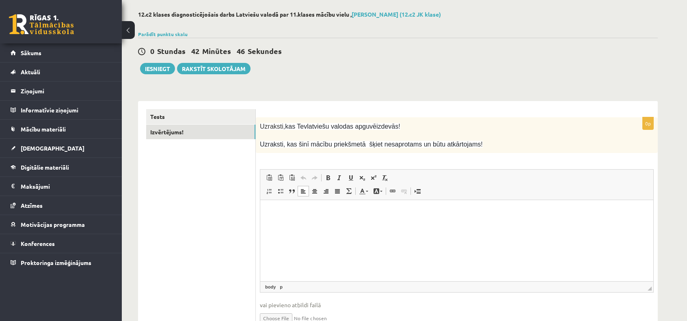
scroll to position [36, 0]
click at [276, 167] on div "0p Uzraksti, kas Tev latviešu valodas apguvē izdevās! Uzraksti, kas šinī mācību…" at bounding box center [457, 228] width 402 height 221
click at [277, 160] on div "0p Uzraksti, kas Tev latviešu valodas apguvē izdevās! Uzraksti, kas šinī mācību…" at bounding box center [457, 228] width 402 height 221
click at [272, 221] on html at bounding box center [456, 213] width 393 height 25
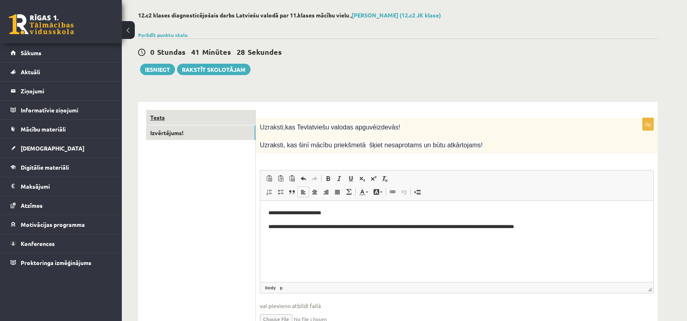
click at [215, 113] on link "Tests" at bounding box center [200, 117] width 109 height 15
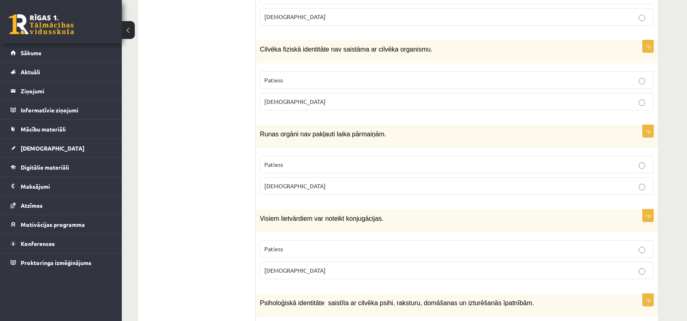
scroll to position [0, 0]
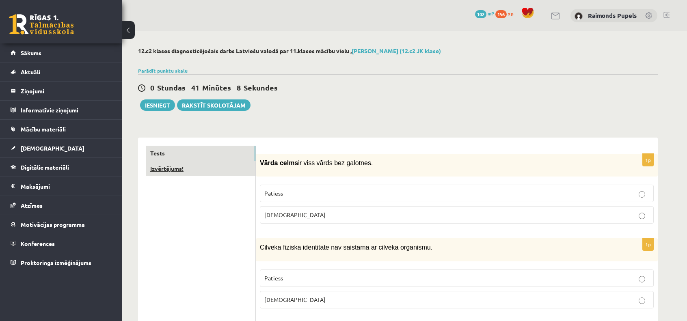
click at [186, 173] on link "Izvērtējums!" at bounding box center [200, 168] width 109 height 15
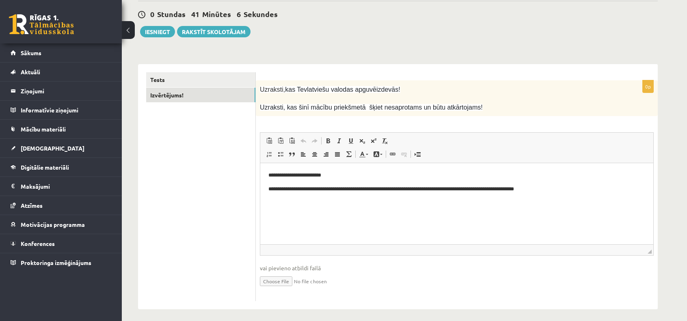
scroll to position [76, 0]
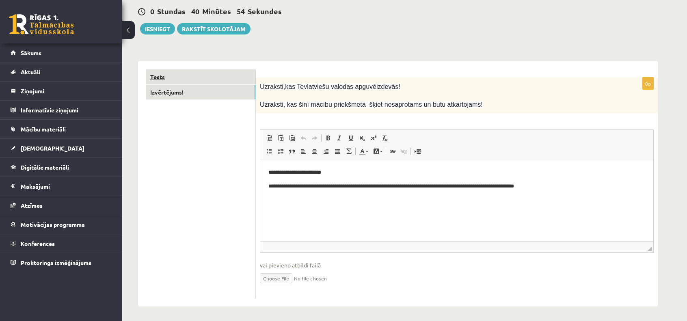
click at [206, 74] on link "Tests" at bounding box center [200, 76] width 109 height 15
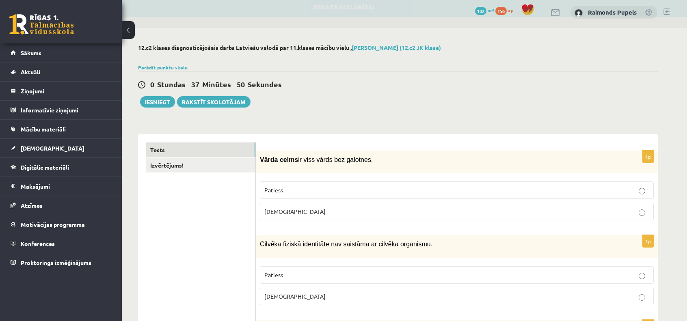
scroll to position [0, 0]
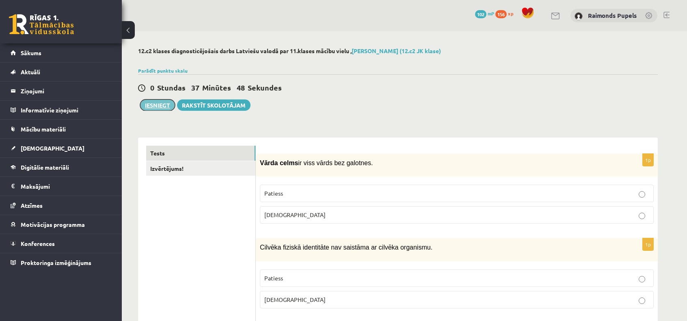
click at [154, 102] on button "Iesniegt" at bounding box center [157, 105] width 35 height 11
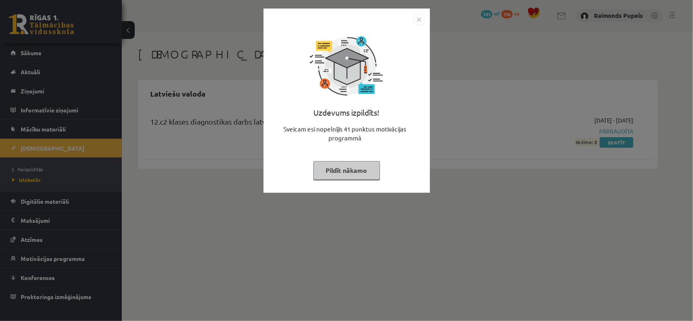
click at [365, 165] on button "Pildīt nākamo" at bounding box center [347, 170] width 67 height 19
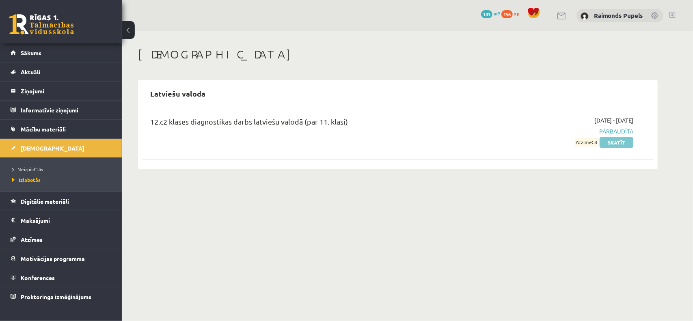
click at [618, 145] on link "Skatīt" at bounding box center [617, 142] width 34 height 11
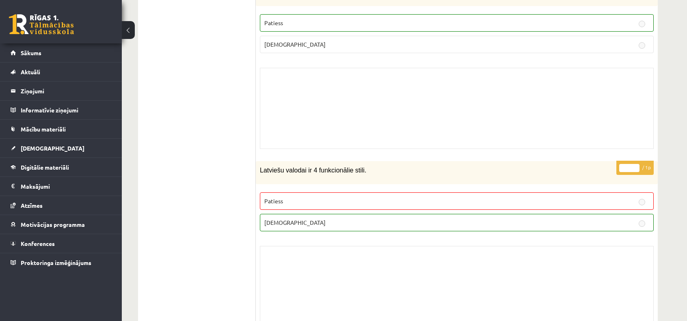
scroll to position [4250, 0]
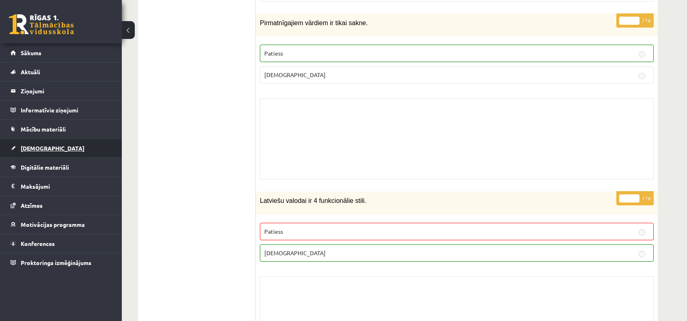
click at [57, 146] on link "[DEMOGRAPHIC_DATA]" at bounding box center [61, 148] width 101 height 19
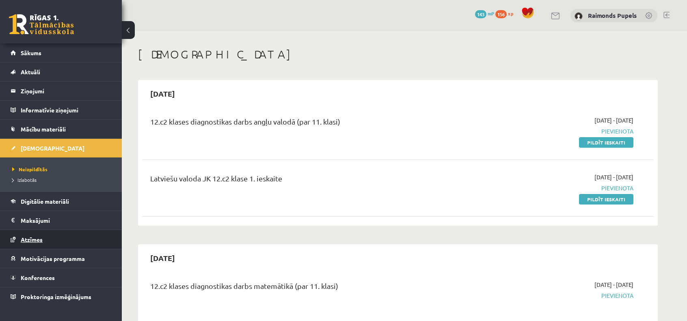
click at [35, 238] on span "Atzīmes" at bounding box center [32, 239] width 22 height 7
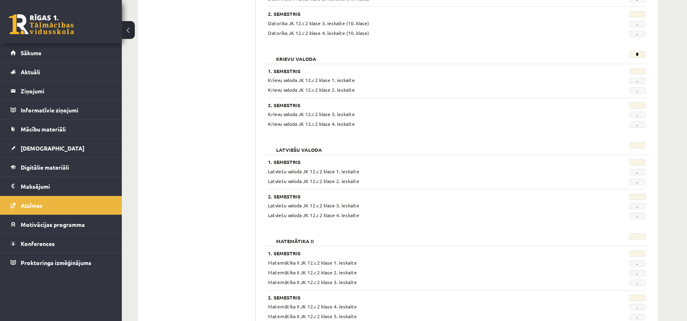
scroll to position [265, 0]
click at [29, 177] on legend "Maksājumi 0" at bounding box center [66, 186] width 91 height 19
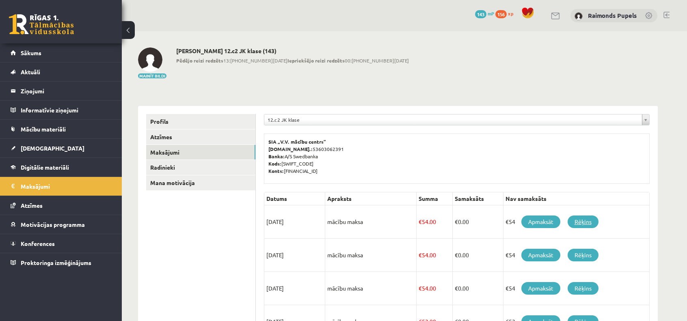
click at [581, 222] on link "Rēķins" at bounding box center [583, 222] width 31 height 13
